Goal: Transaction & Acquisition: Purchase product/service

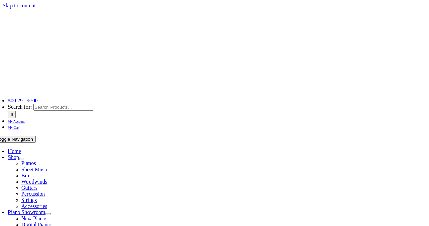
scroll to position [198, 0]
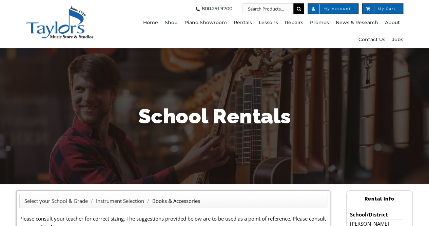
scroll to position [198, 0]
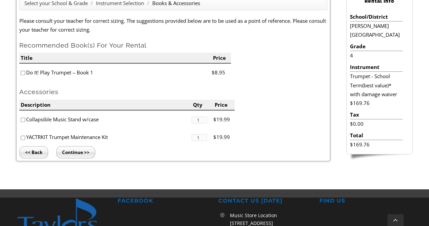
click at [23, 74] on input"] "checkbox" at bounding box center [23, 73] width 4 height 4
checkbox input"] "true"
click at [20, 133] on li "YACTRKIT Trumpet Maintenance Kit" at bounding box center [105, 137] width 172 height 18
click at [22, 137] on input"] "checkbox" at bounding box center [23, 137] width 4 height 4
checkbox input"] "true"
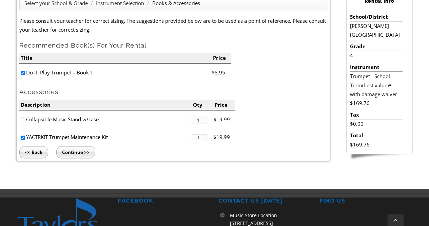
click at [23, 123] on li "Collapsible Music Stand w/case" at bounding box center [105, 119] width 172 height 18
click at [77, 164] on div "Select your School & Grade / Instrument Selection / Books & Accessories Please …" at bounding box center [214, 87] width 429 height 202
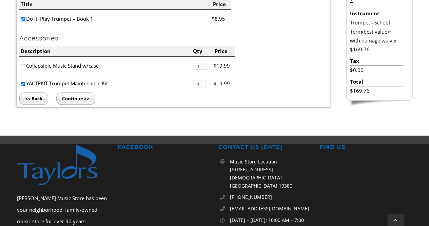
scroll to position [255, 0]
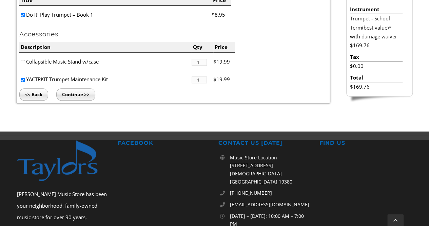
click at [73, 92] on input "Continue >>" at bounding box center [75, 94] width 39 height 12
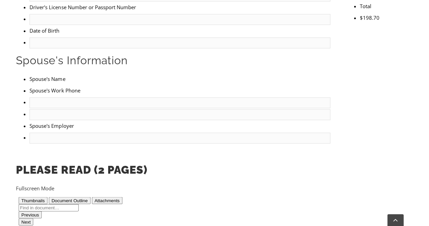
scroll to position [458, 0]
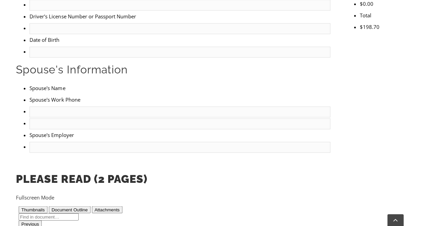
type input "1"
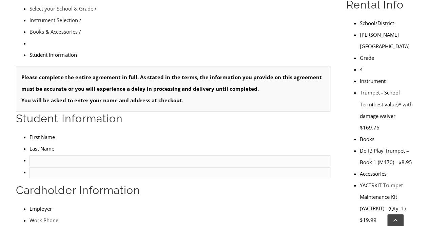
scroll to position [204, 0]
